Goal: Communication & Community: Ask a question

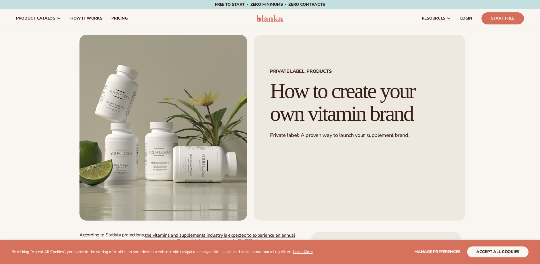
click at [270, 20] on img at bounding box center [270, 18] width 27 height 7
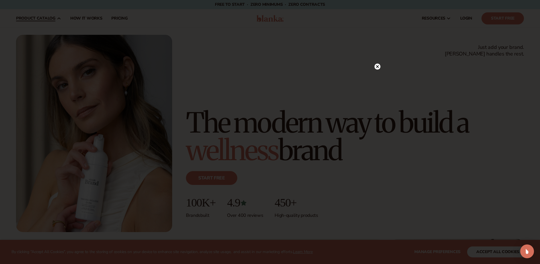
click at [59, 16] on div at bounding box center [270, 132] width 540 height 264
click at [373, 68] on circle at bounding box center [375, 66] width 6 height 6
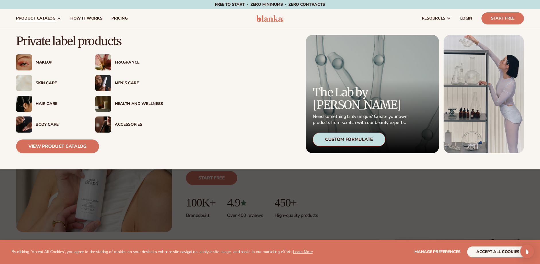
click at [51, 17] on span "product catalog" at bounding box center [35, 18] width 39 height 5
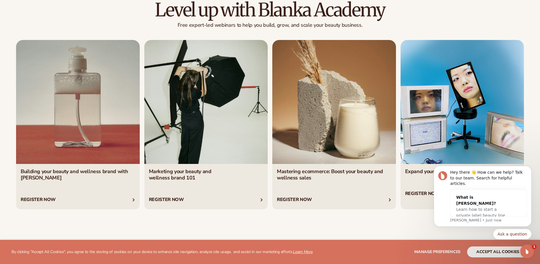
scroll to position [2259, 0]
click at [201, 121] on link "2 / 4" at bounding box center [206, 124] width 124 height 169
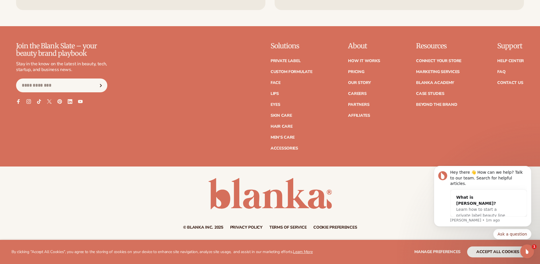
scroll to position [2605, 0]
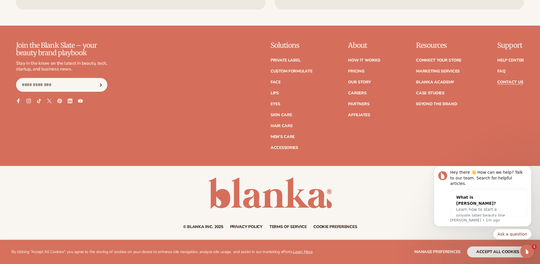
click at [507, 84] on link "Contact Us" at bounding box center [511, 82] width 26 height 4
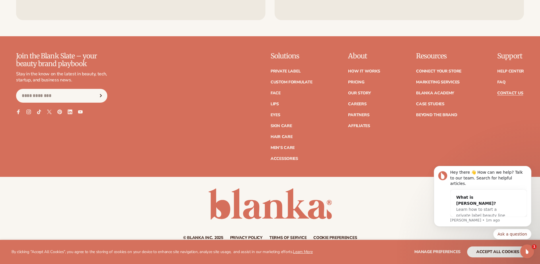
scroll to position [486, 0]
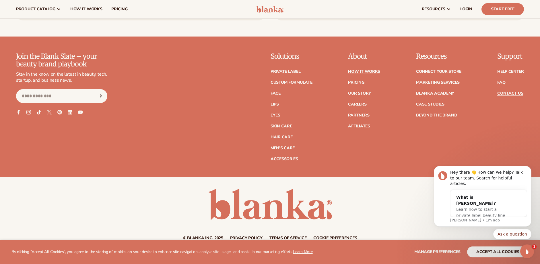
click at [364, 73] on link "How It Works" at bounding box center [364, 71] width 32 height 4
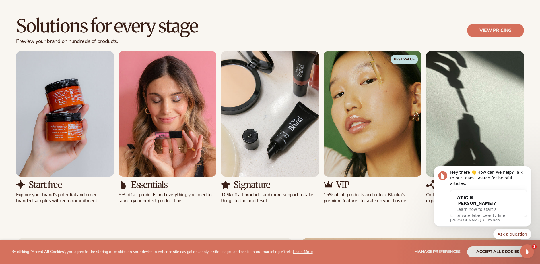
scroll to position [405, 0]
click at [498, 101] on img "5 / 5" at bounding box center [475, 113] width 98 height 125
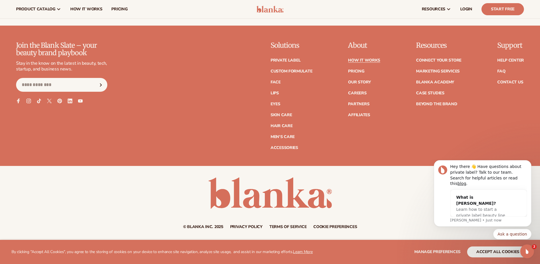
scroll to position [1499, 0]
click at [366, 82] on link "Our Story" at bounding box center [359, 82] width 23 height 4
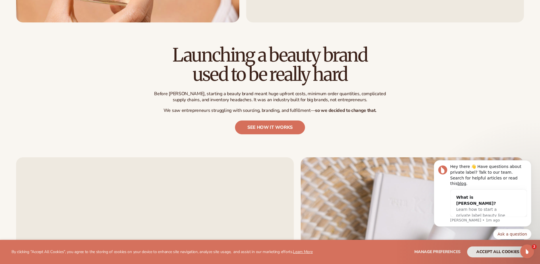
scroll to position [259, 0]
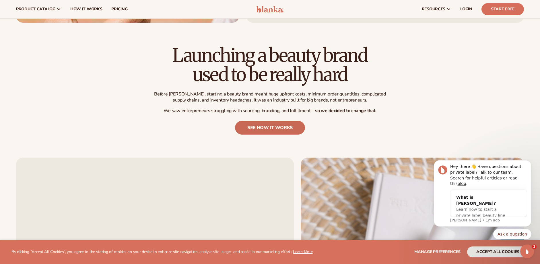
click at [263, 129] on link "see how it works" at bounding box center [270, 128] width 70 height 14
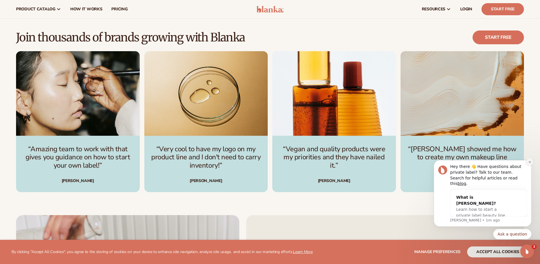
click at [531, 163] on icon "Dismiss notification" at bounding box center [530, 161] width 3 height 3
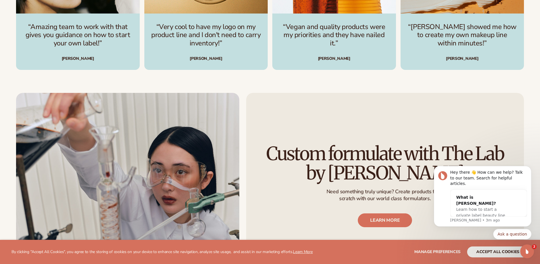
click at [404, 170] on h2 "Custom formulate with The Lab by Blanka" at bounding box center [385, 163] width 246 height 38
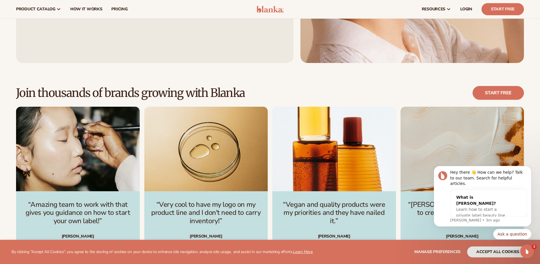
scroll to position [859, 0]
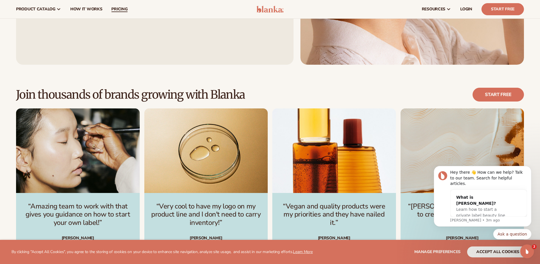
click at [121, 8] on span "pricing" at bounding box center [119, 9] width 16 height 5
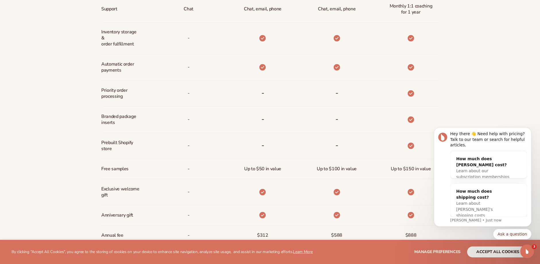
scroll to position [384, 0]
click at [473, 173] on span "Learn about our subscription memberships" at bounding box center [483, 173] width 53 height 11
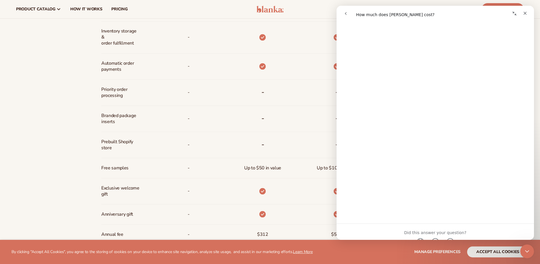
scroll to position [280, 0]
click at [528, 12] on div "Close" at bounding box center [525, 13] width 10 height 10
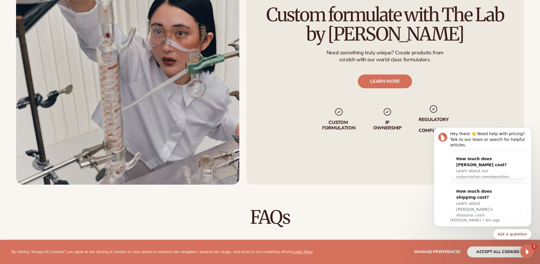
scroll to position [731, 0]
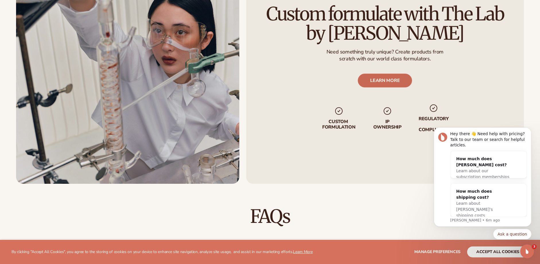
click at [376, 86] on link "LEARN MORE" at bounding box center [385, 81] width 54 height 14
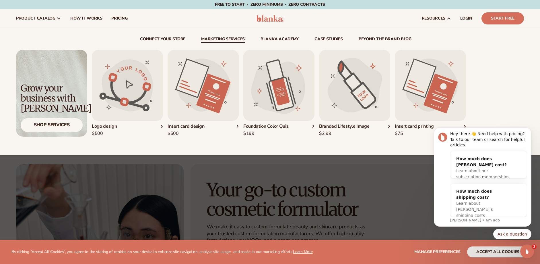
click at [432, 104] on img "5 / 5" at bounding box center [430, 85] width 71 height 71
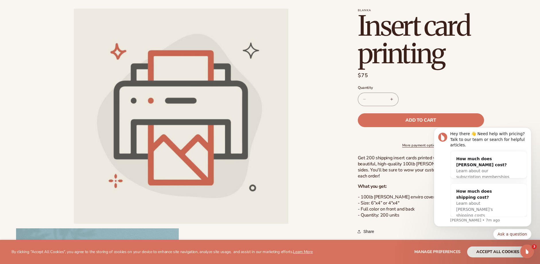
scroll to position [1, 0]
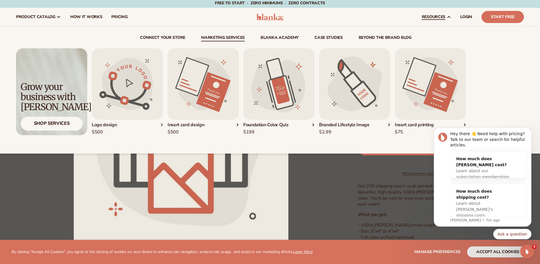
click at [372, 112] on img "4 / 5" at bounding box center [354, 83] width 71 height 71
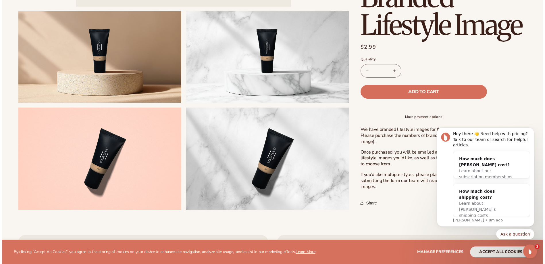
scroll to position [253, 0]
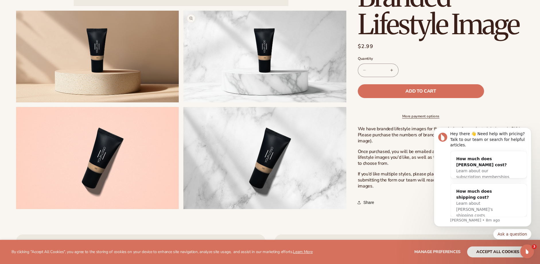
click at [183, 102] on button "Open media 3 in modal" at bounding box center [183, 102] width 0 height 0
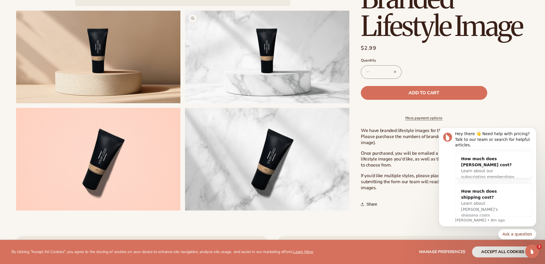
scroll to position [760, 0]
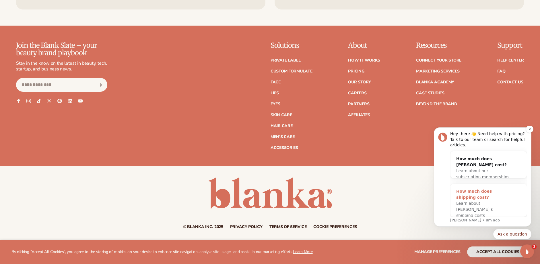
click at [484, 206] on div "Learn about [PERSON_NAME]'s shipping costs" at bounding box center [483, 209] width 53 height 18
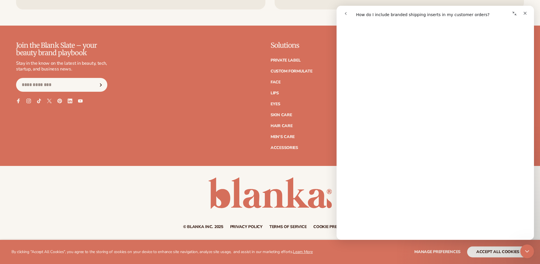
scroll to position [93, 0]
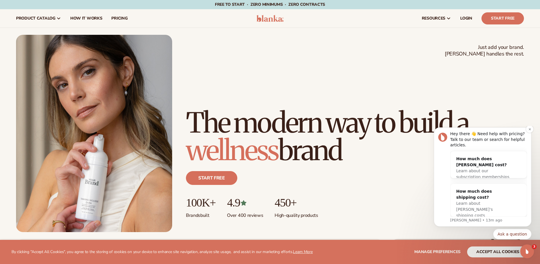
click at [457, 147] on div "Hey there 👋 Need help with pricing? Talk to our team or search for helpful arti…" at bounding box center [489, 139] width 77 height 17
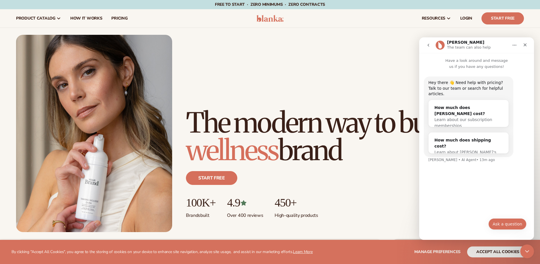
click at [505, 226] on button "Ask a question" at bounding box center [508, 223] width 38 height 11
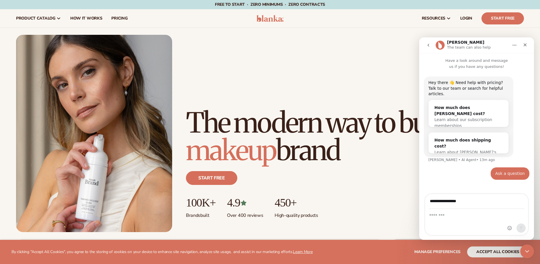
type input "**********"
click at [447, 216] on textarea "Message…" at bounding box center [477, 214] width 103 height 10
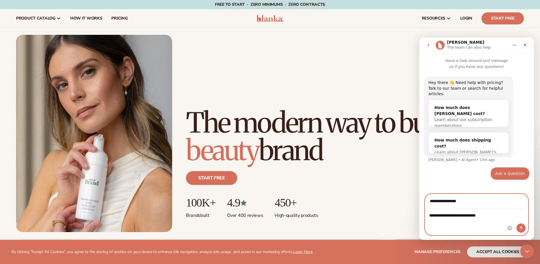
click at [464, 216] on textarea "**********" at bounding box center [477, 214] width 103 height 10
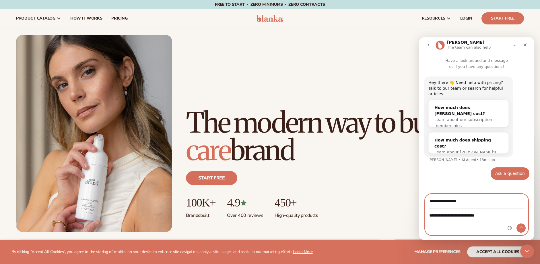
click at [457, 215] on textarea "**********" at bounding box center [477, 214] width 103 height 10
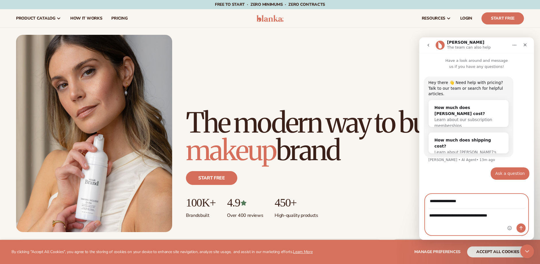
click at [502, 216] on textarea "**********" at bounding box center [477, 214] width 103 height 10
click at [485, 217] on textarea "**********" at bounding box center [477, 217] width 103 height 16
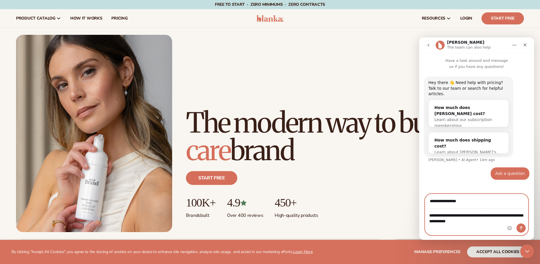
type textarea "**********"
click at [524, 227] on button "Send a message…" at bounding box center [521, 227] width 9 height 9
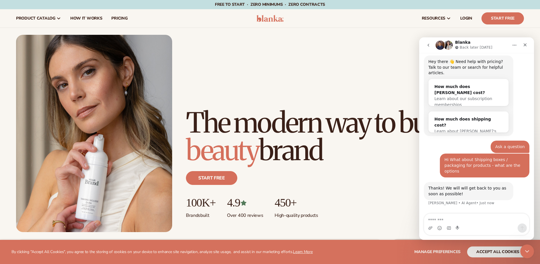
scroll to position [24, 0]
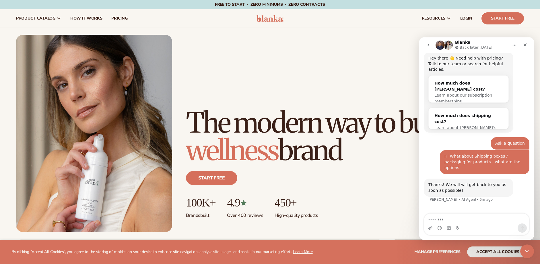
click at [447, 219] on textarea "Message…" at bounding box center [476, 218] width 105 height 10
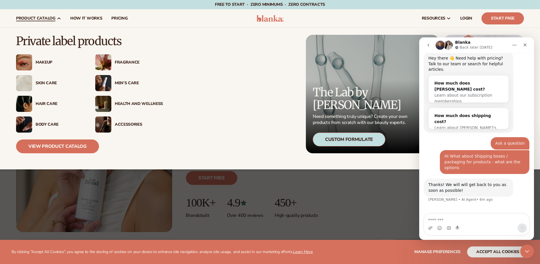
click at [358, 112] on div "Need something truly unique? Create your own products from scratch with our bea…" at bounding box center [361, 118] width 96 height 14
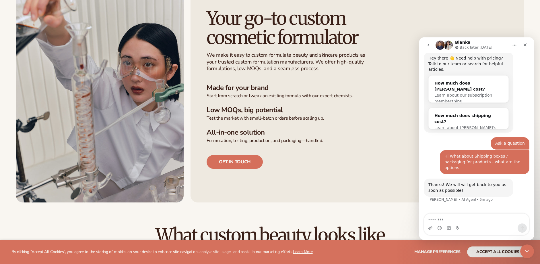
scroll to position [173, 0]
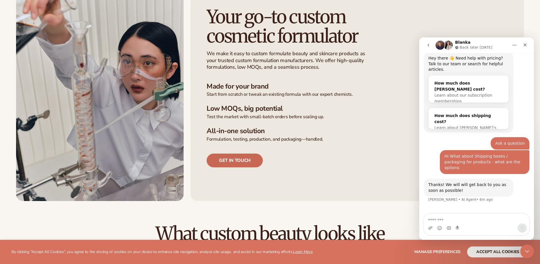
click at [241, 162] on link "Get in touch" at bounding box center [235, 160] width 56 height 14
